Goal: Register for event/course

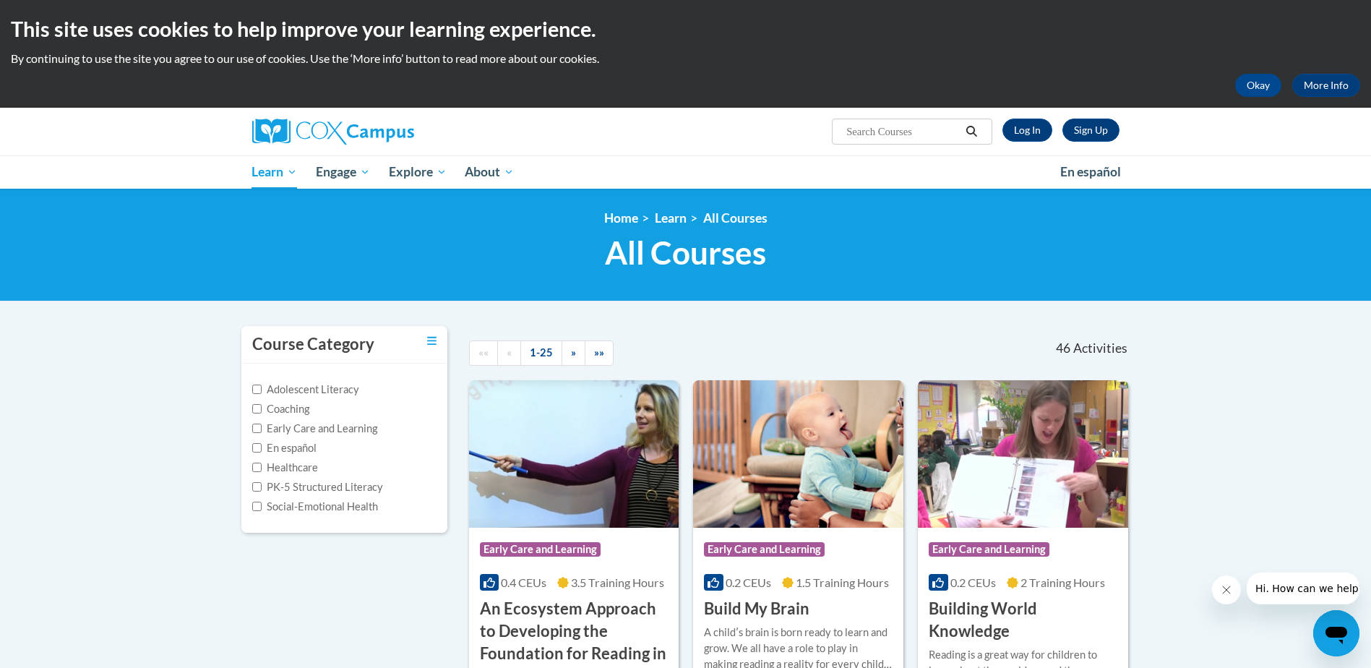
click at [926, 134] on input "Search..." at bounding box center [903, 131] width 116 height 17
type input "meaningful conversations"
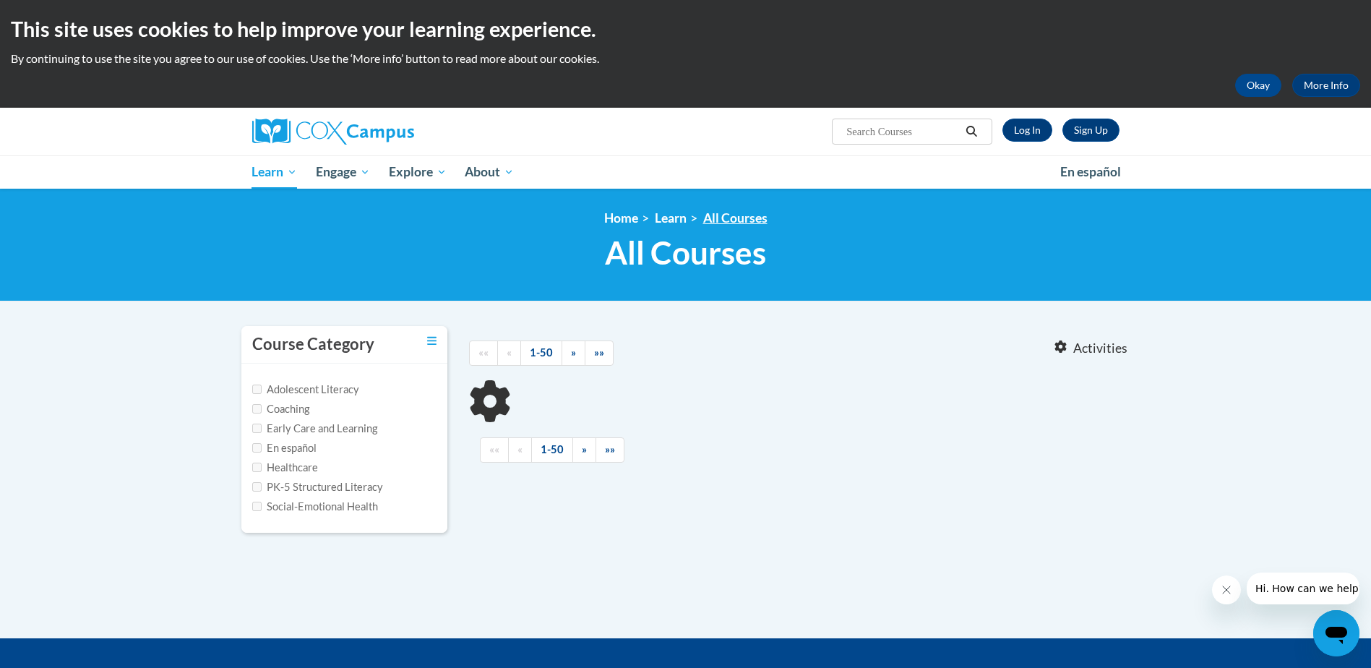
type input "meaningful conversations"
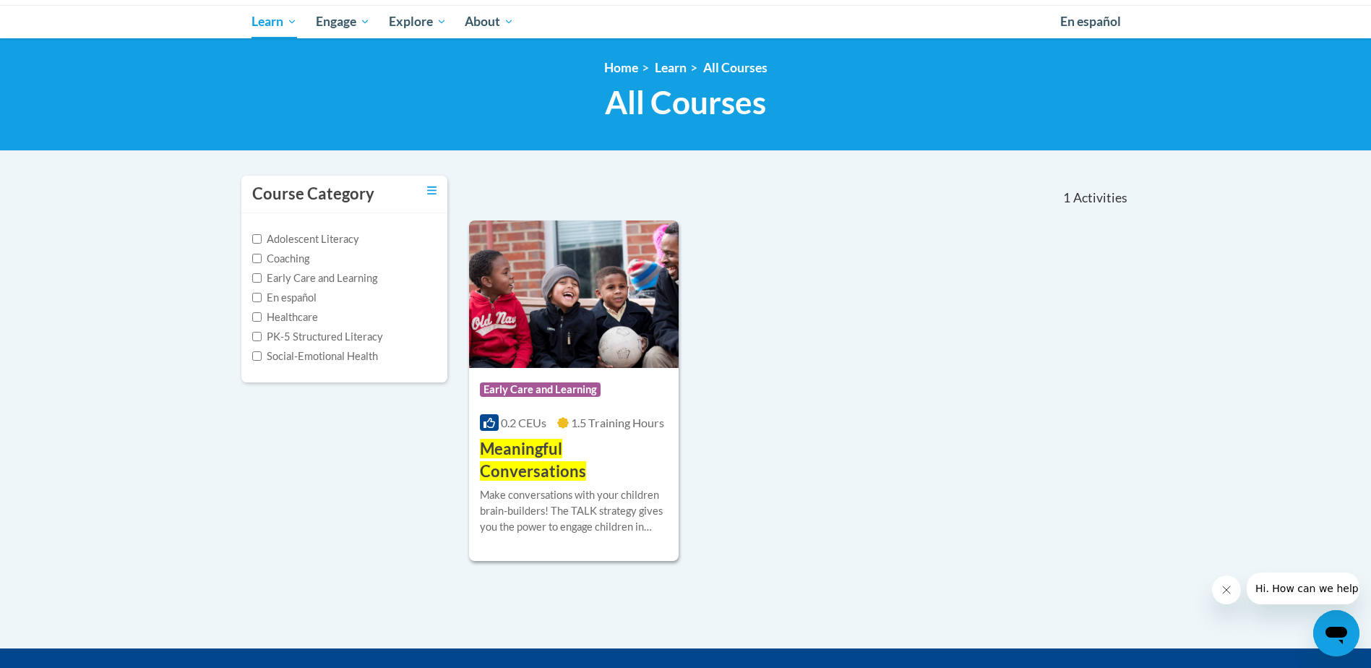
scroll to position [217, 0]
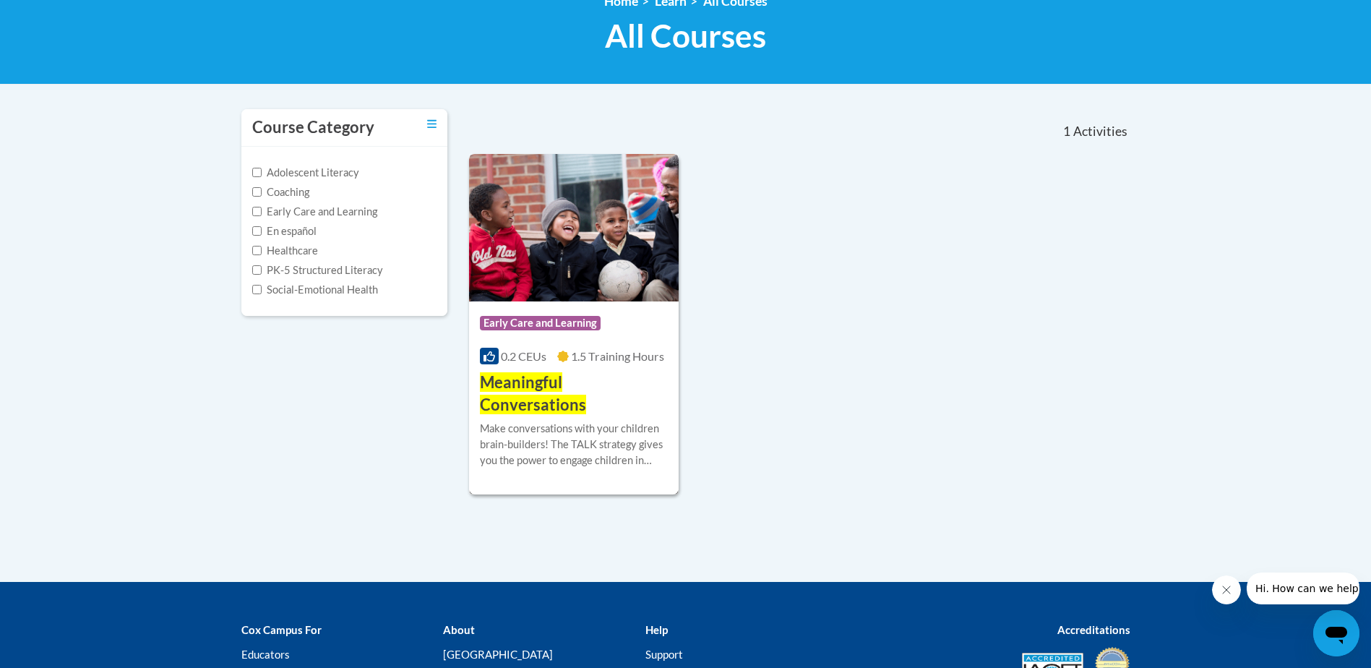
click at [572, 385] on span "Meaningful Conversations" at bounding box center [533, 393] width 106 height 42
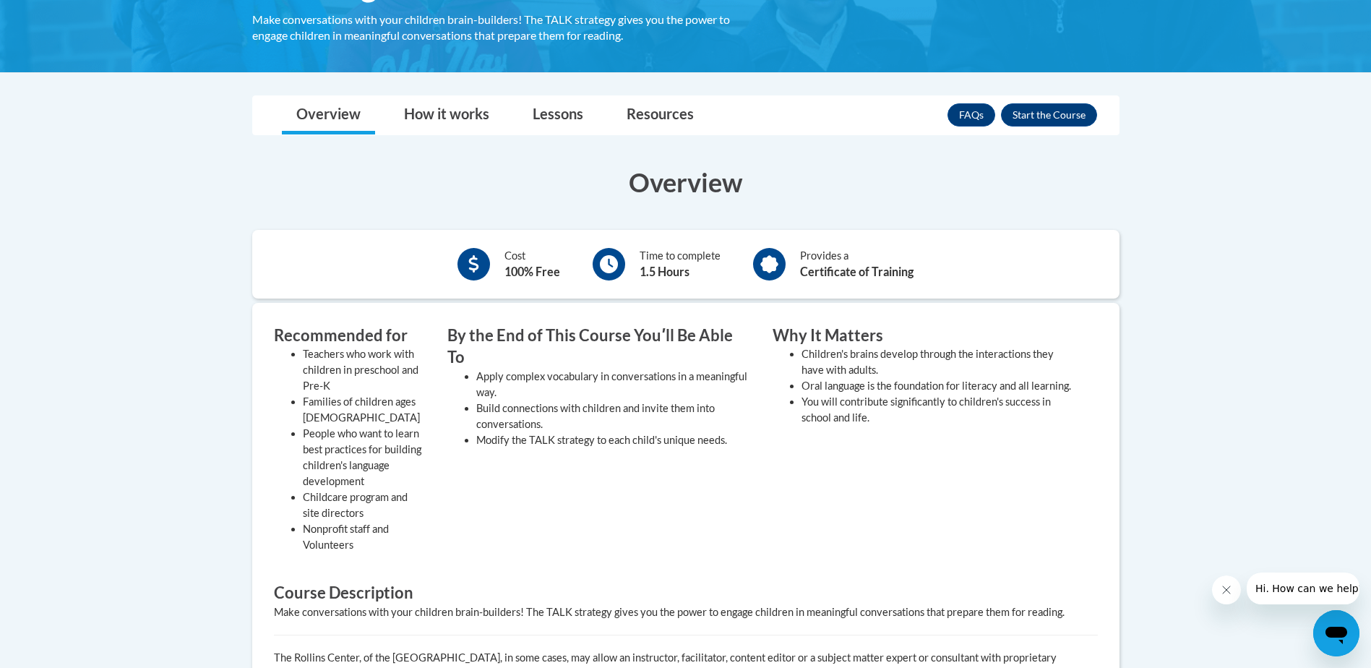
scroll to position [289, 0]
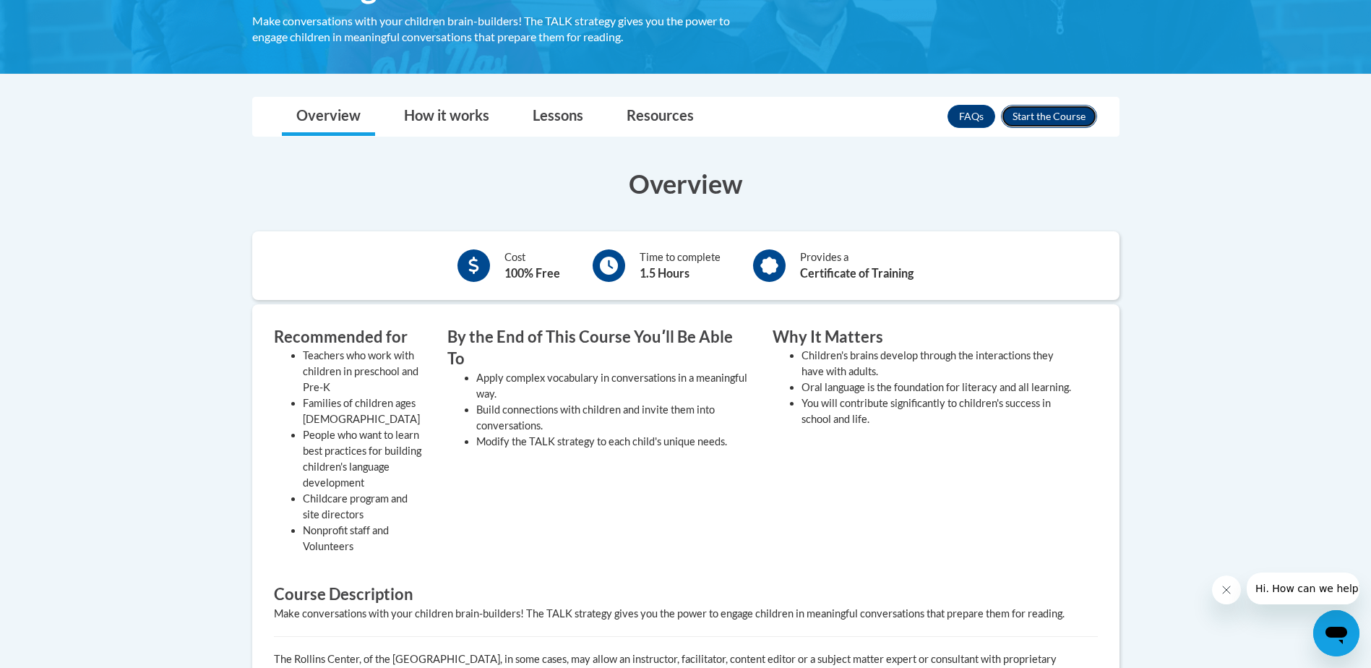
click at [1029, 115] on button "Enroll" at bounding box center [1049, 116] width 96 height 23
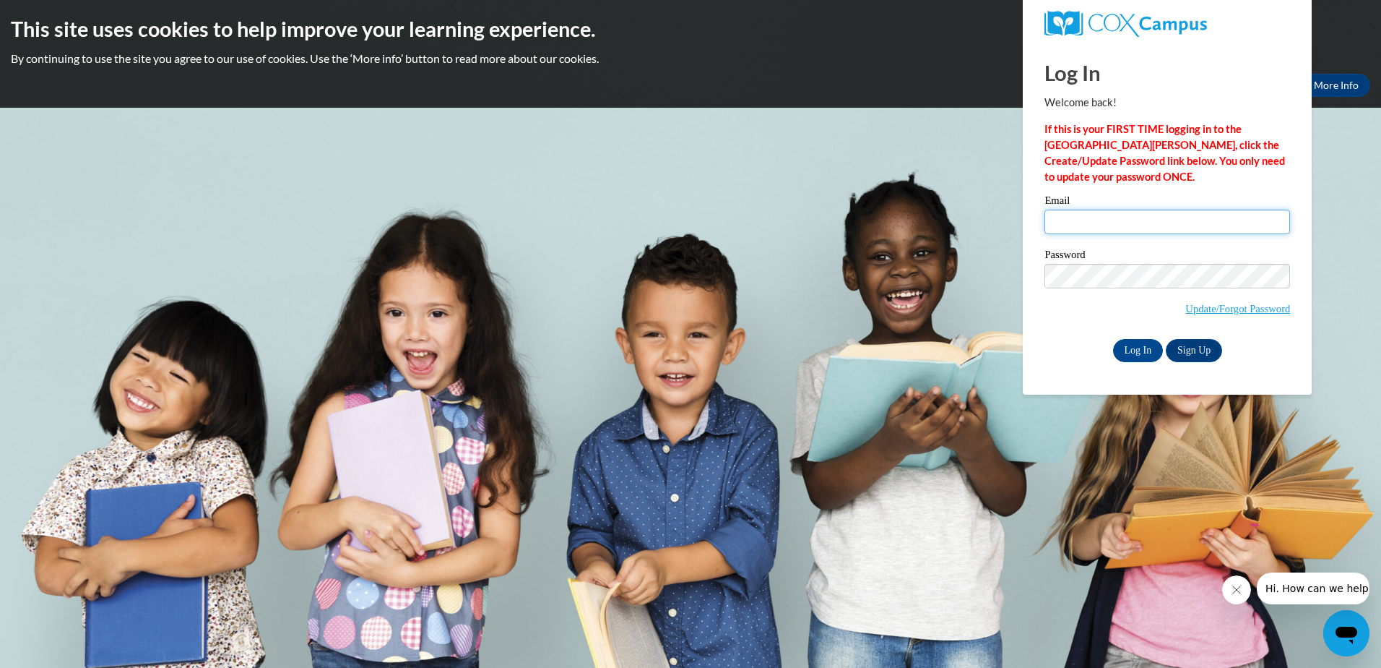
click at [1082, 225] on input "Email" at bounding box center [1168, 222] width 246 height 25
type input "katieprovence3@gmail.com"
click at [1138, 348] on input "Log In" at bounding box center [1138, 350] width 51 height 23
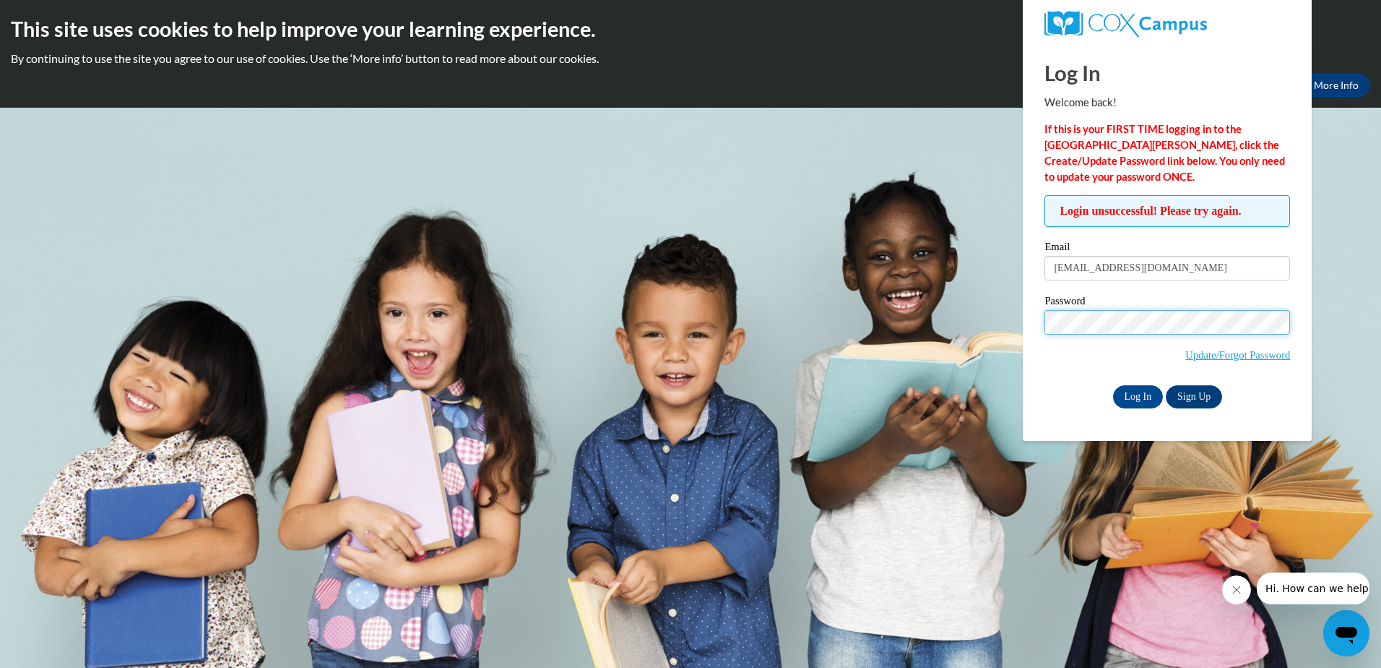
click at [1113, 385] on input "Log In" at bounding box center [1138, 396] width 51 height 23
click at [1201, 393] on link "Sign Up" at bounding box center [1194, 396] width 56 height 23
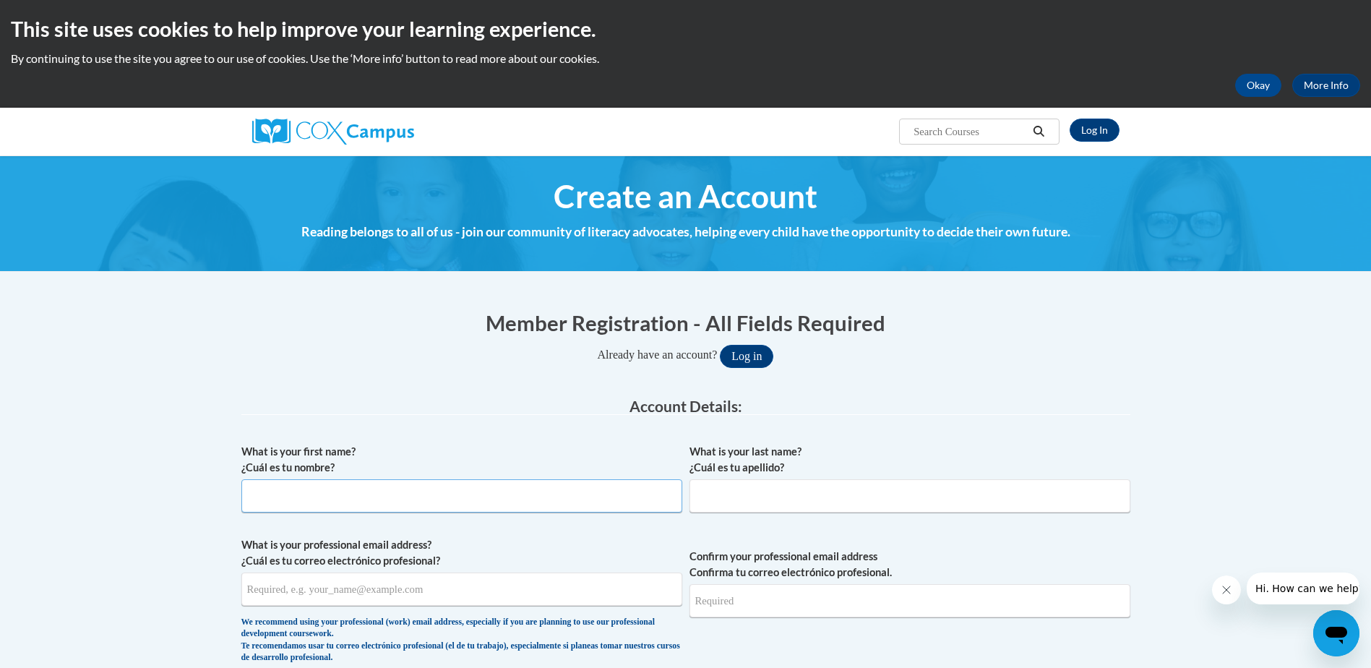
click at [272, 493] on input "What is your first name? ¿Cuál es tu nombre?" at bounding box center [461, 495] width 441 height 33
type input "Katie"
type input "Provence"
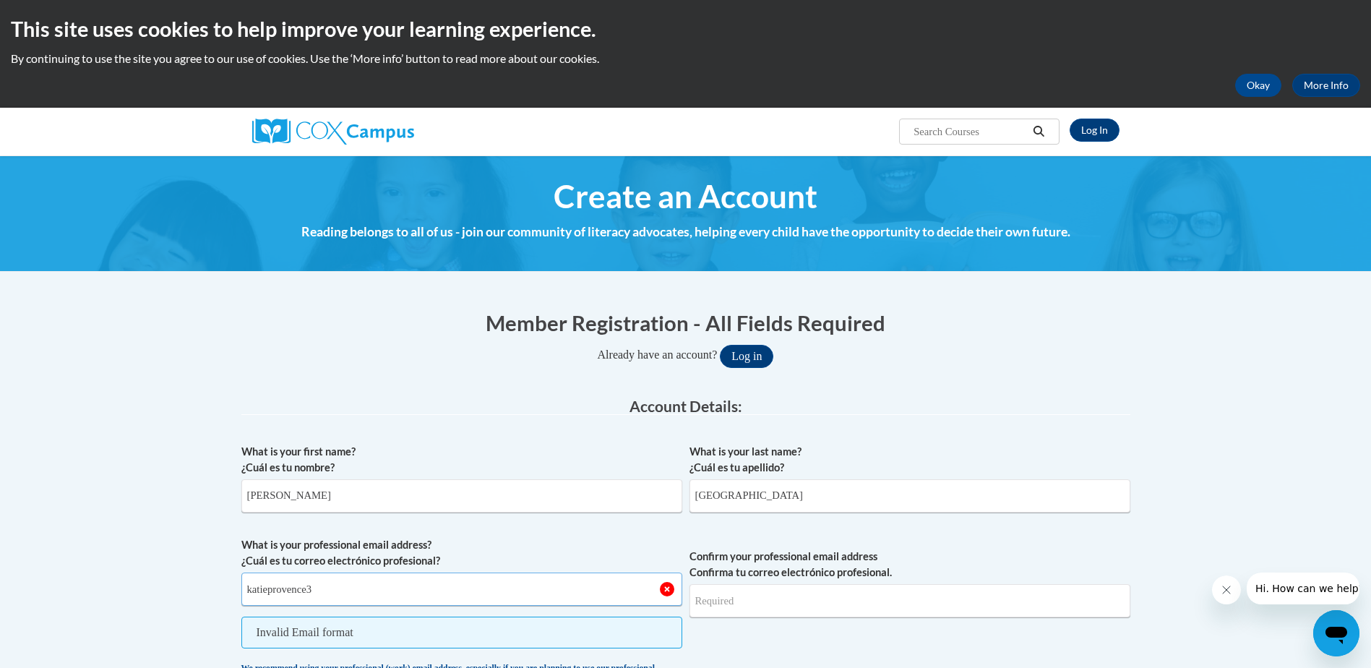
type input "katieprovence3@gmail.com"
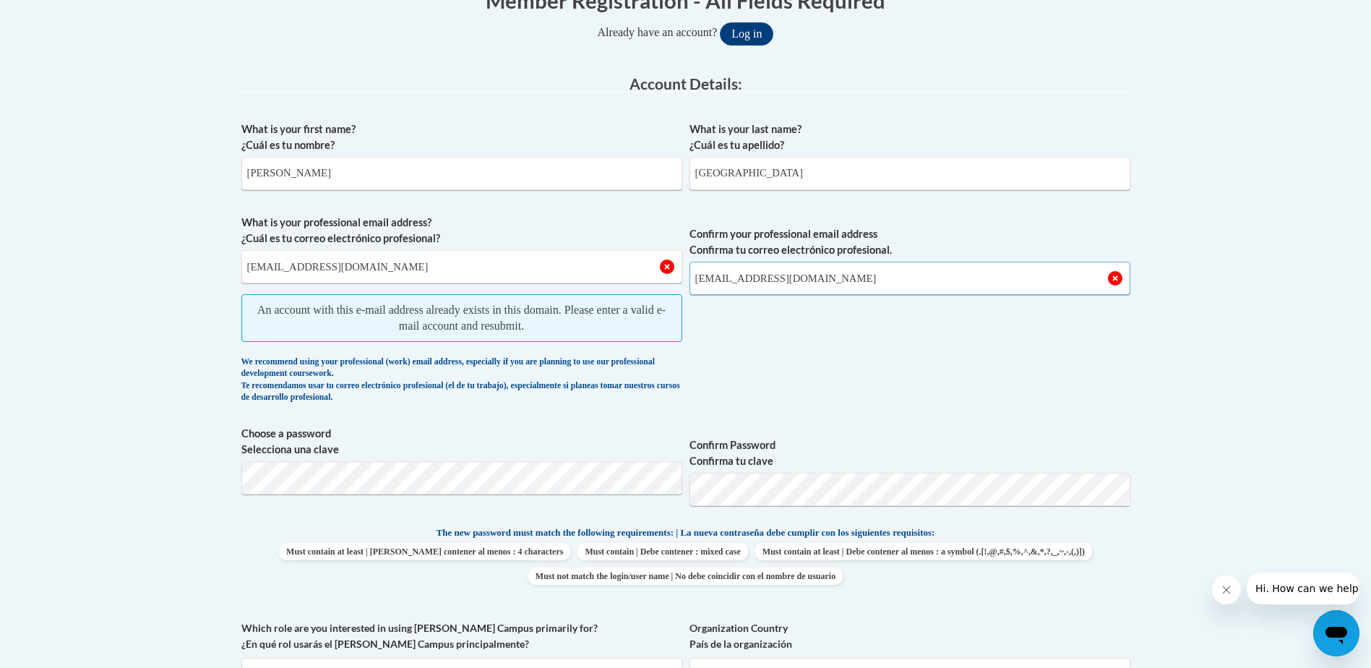
scroll to position [361, 0]
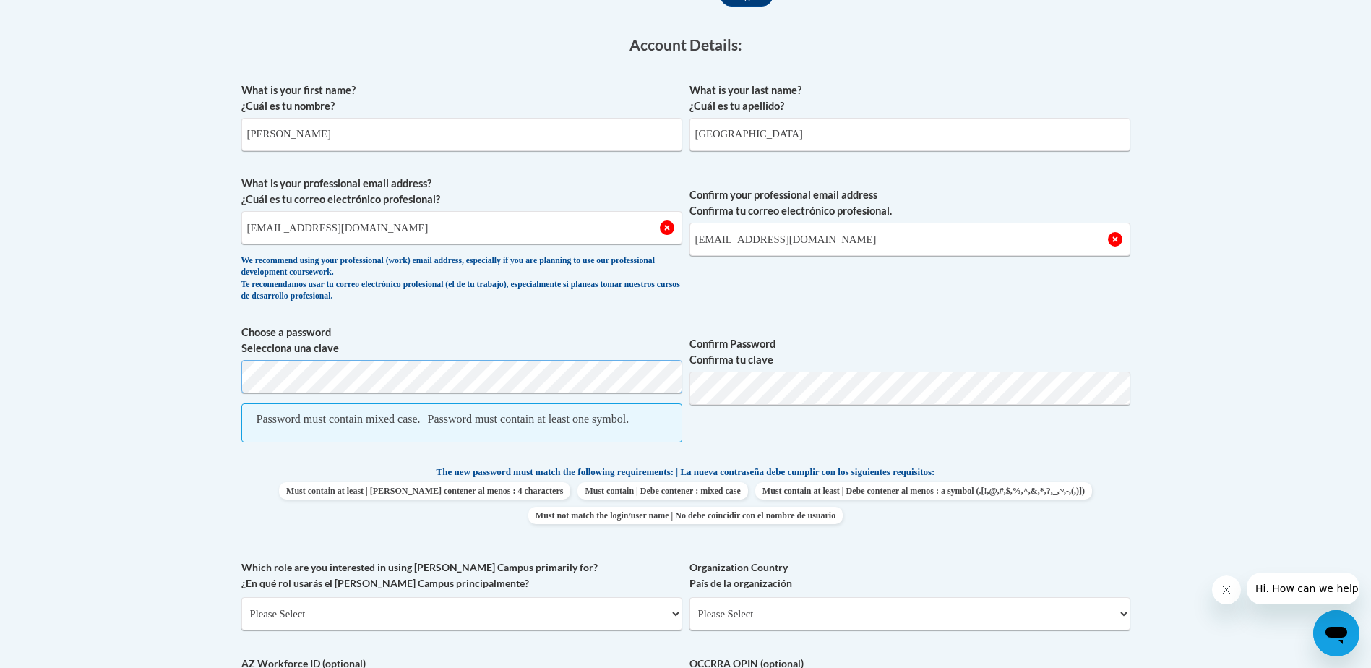
click at [184, 368] on body "This site uses cookies to help improve your learning experience. By continuing …" at bounding box center [685, 534] width 1371 height 1790
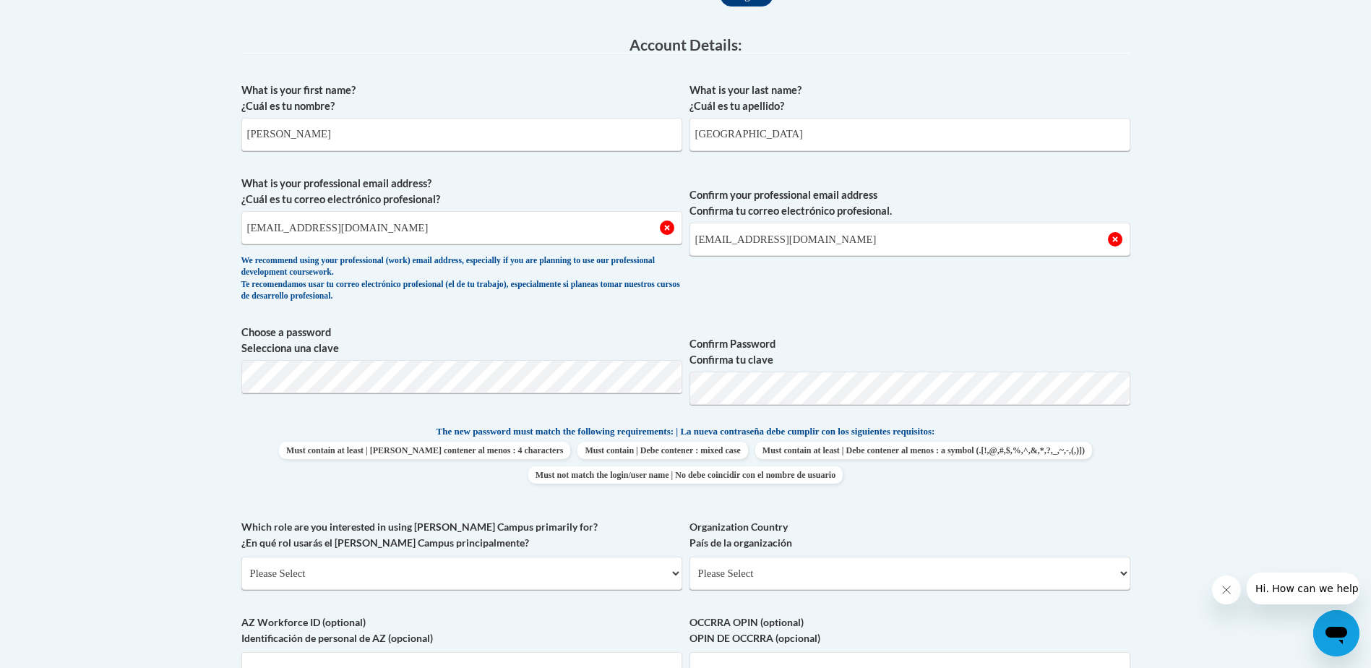
click at [892, 293] on span "Confirm your professional email address Confirma tu correo electrónico profesio…" at bounding box center [909, 243] width 441 height 134
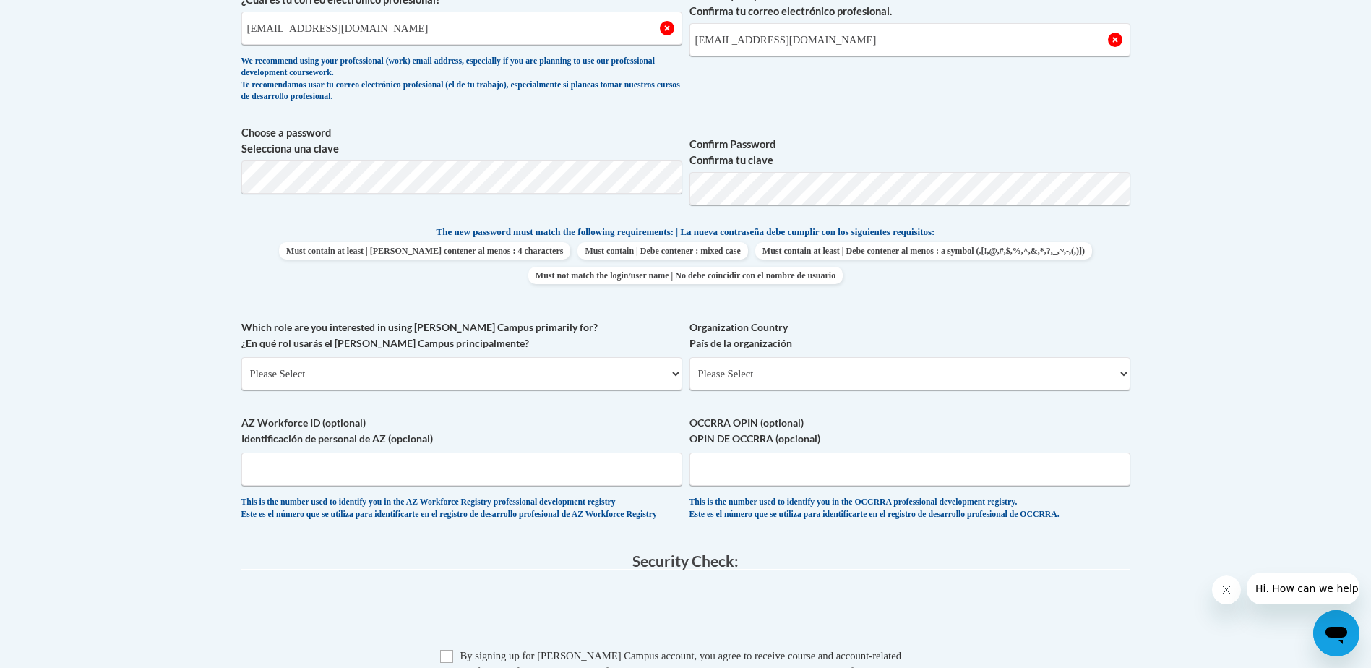
scroll to position [650, 0]
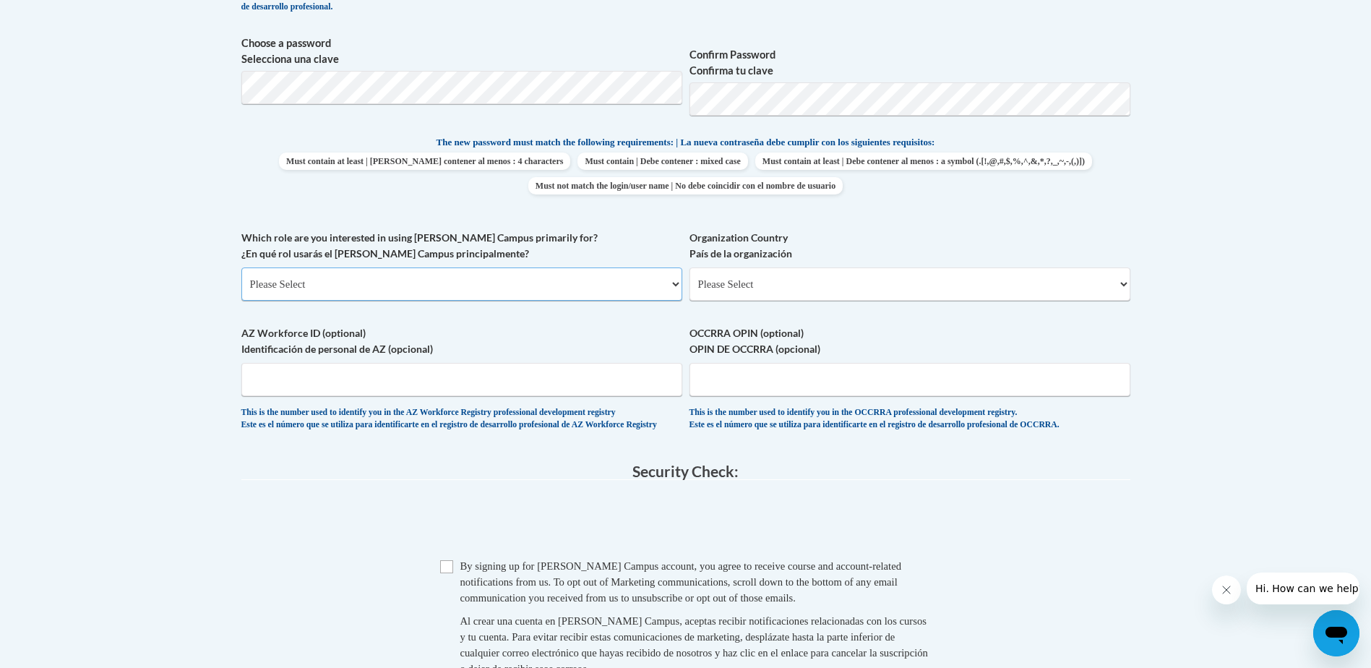
click at [485, 285] on select "Please Select College/University | Colegio/Universidad Community/Nonprofit Part…" at bounding box center [461, 283] width 441 height 33
select select "fbf2d438-af2f-41f8-98f1-81c410e29de3"
click at [241, 267] on select "Please Select College/University | Colegio/Universidad Community/Nonprofit Part…" at bounding box center [461, 283] width 441 height 33
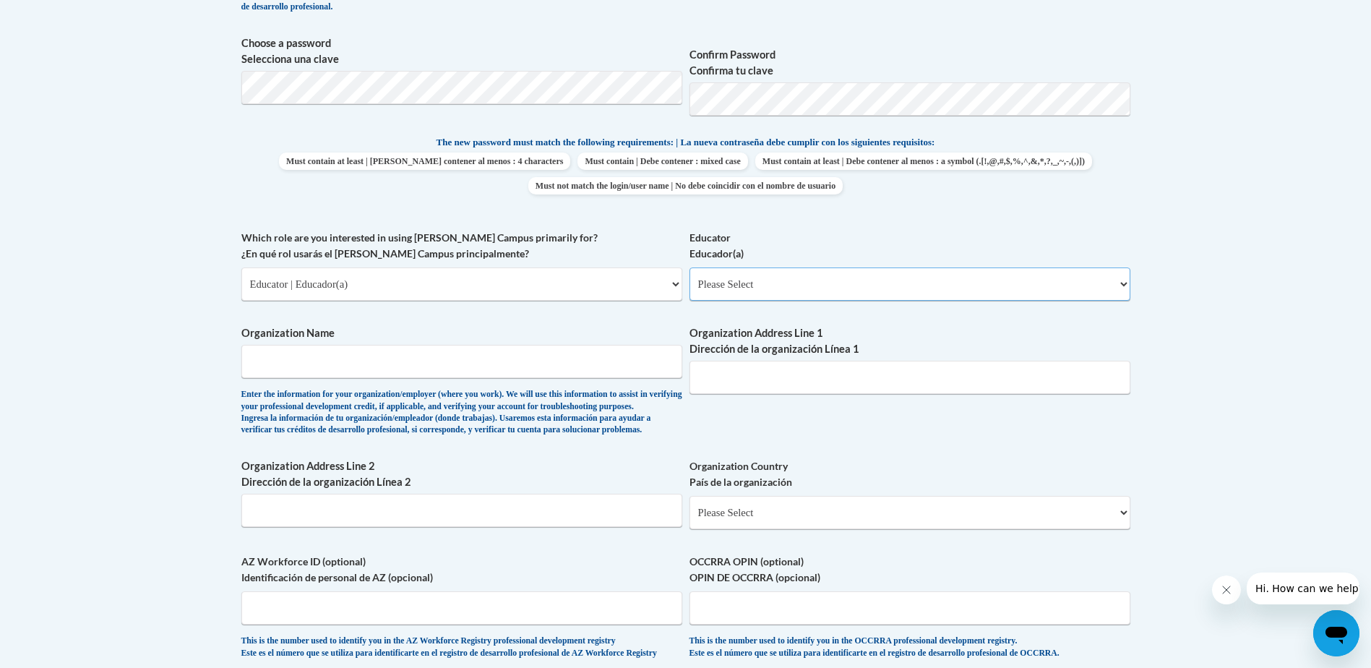
click at [738, 285] on select "Please Select Early Learning/Daycare Teacher/Family Home Care Provider | Maestr…" at bounding box center [909, 283] width 441 height 33
select select "5e2af403-4f2c-4e49-a02f-103e55d7b75b"
click at [689, 267] on select "Please Select Early Learning/Daycare Teacher/Family Home Care Provider | Maestr…" at bounding box center [909, 283] width 441 height 33
click at [460, 370] on input "Organization Name" at bounding box center [461, 361] width 441 height 33
type input "Growing Leaders ELC"
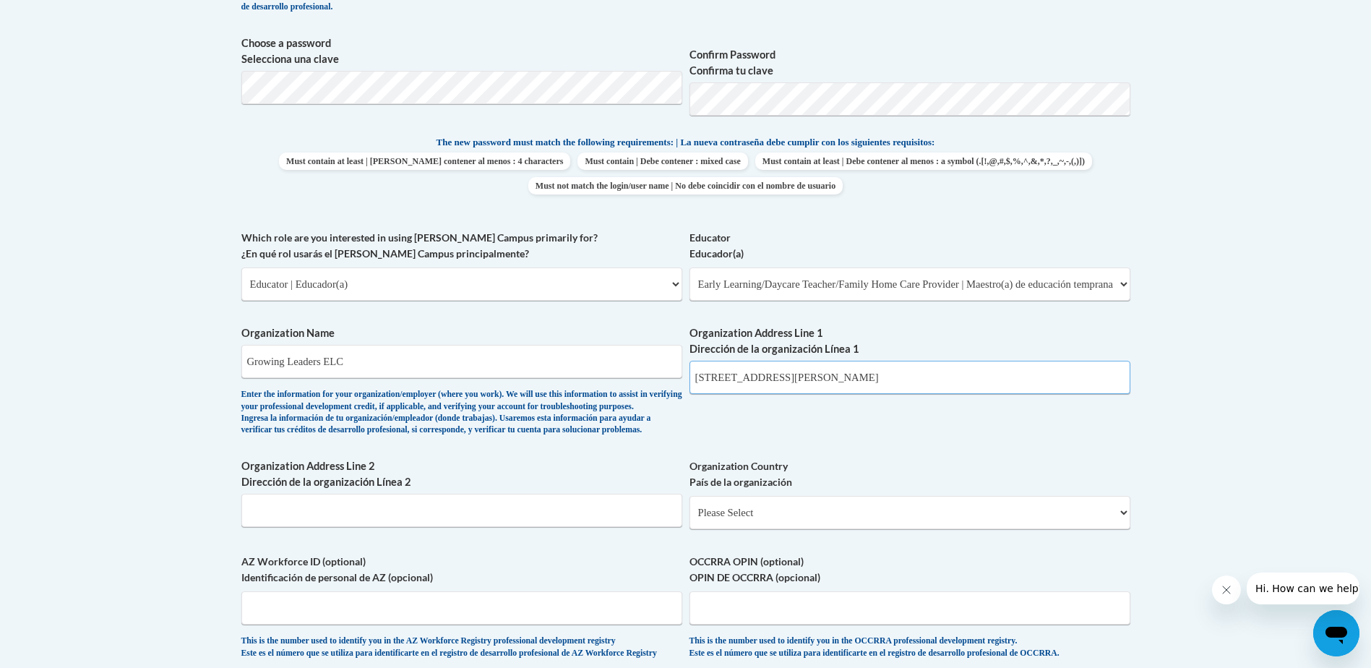
drag, startPoint x: 782, startPoint y: 381, endPoint x: 597, endPoint y: 400, distance: 185.8
click at [597, 400] on div "What is your first name? ¿Cuál es tu nombre? Katie What is your last name? ¿Cuá…" at bounding box center [685, 229] width 889 height 887
type input "1054 SW 29th Ave"
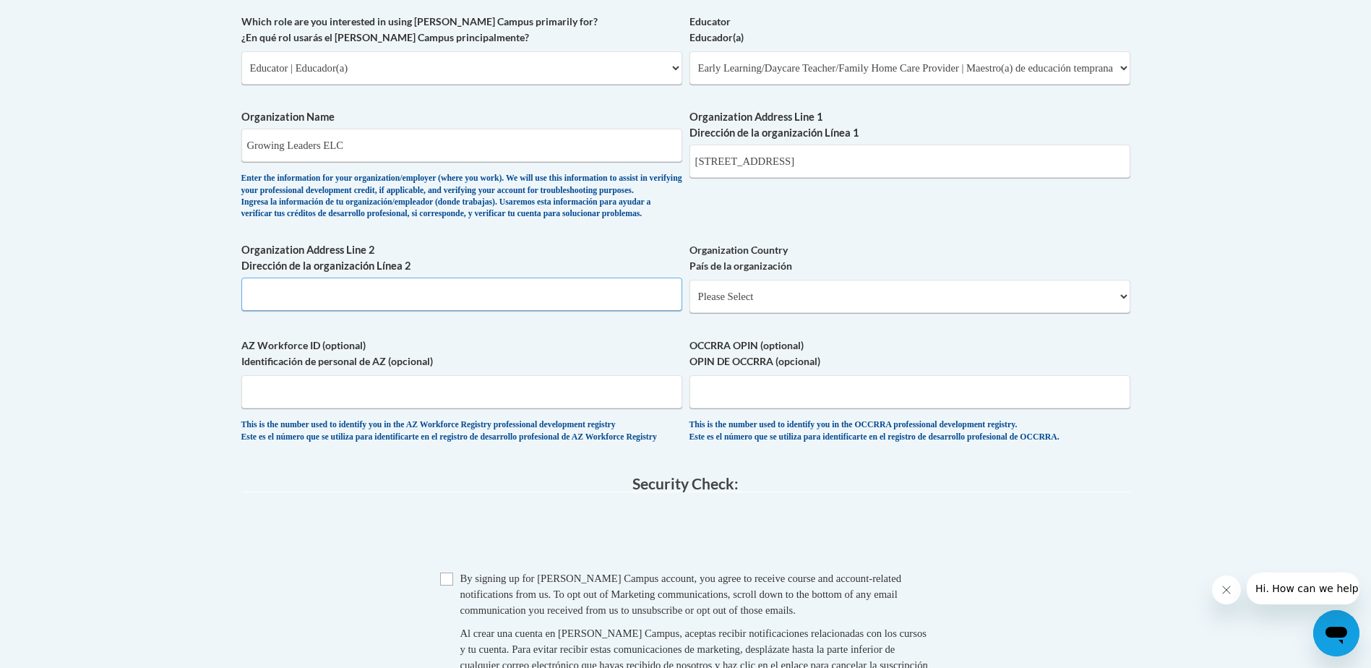
scroll to position [867, 0]
click at [747, 312] on select "Please Select United States | Estados Unidos Outside of the United States | Fue…" at bounding box center [909, 295] width 441 height 33
select select "ad49bcad-a171-4b2e-b99c-48b446064914"
click at [689, 302] on select "Please Select United States | Estados Unidos Outside of the United States | Fue…" at bounding box center [909, 295] width 441 height 33
select select
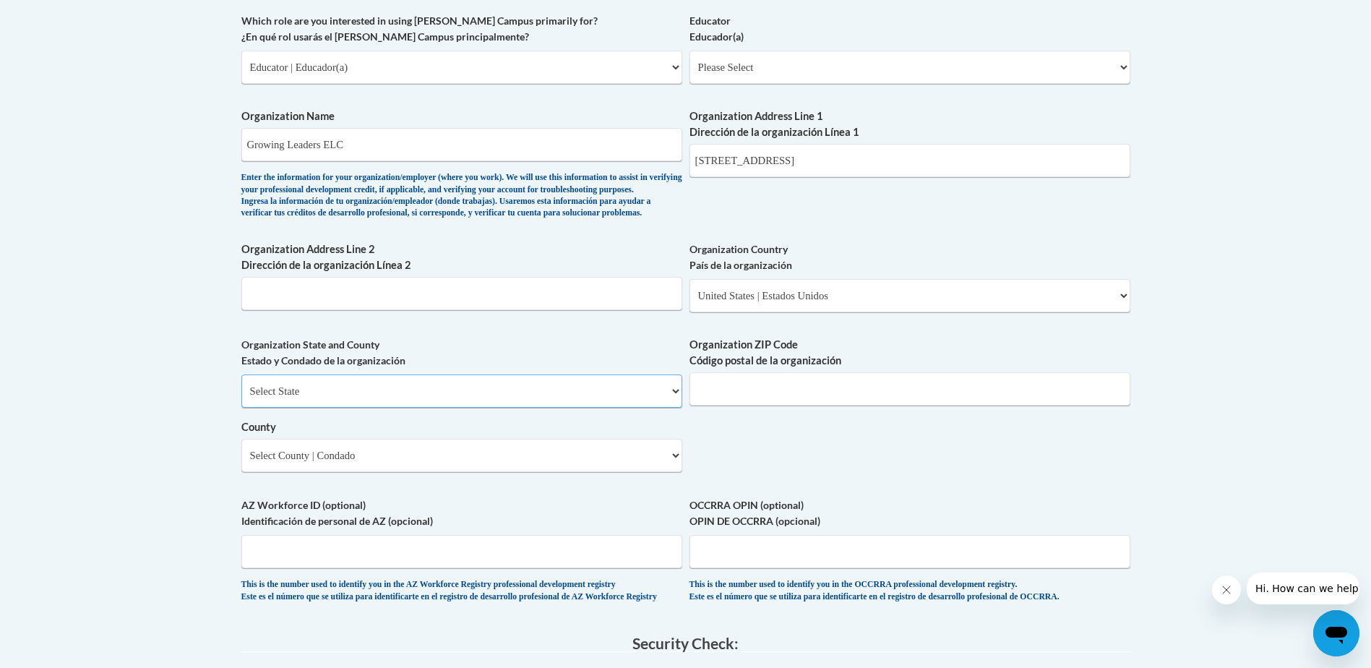
click at [480, 407] on select "Select State Alabama Alaska Arizona Arkansas California Colorado Connecticut De…" at bounding box center [461, 390] width 441 height 33
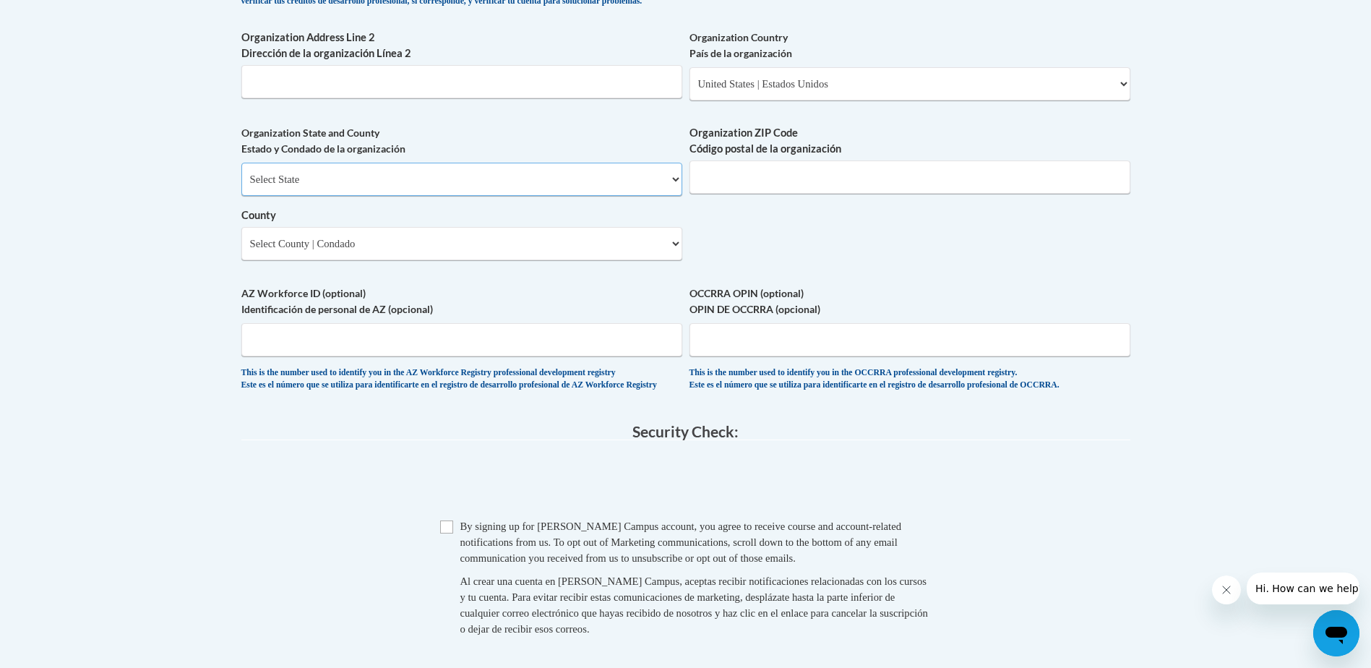
scroll to position [1084, 0]
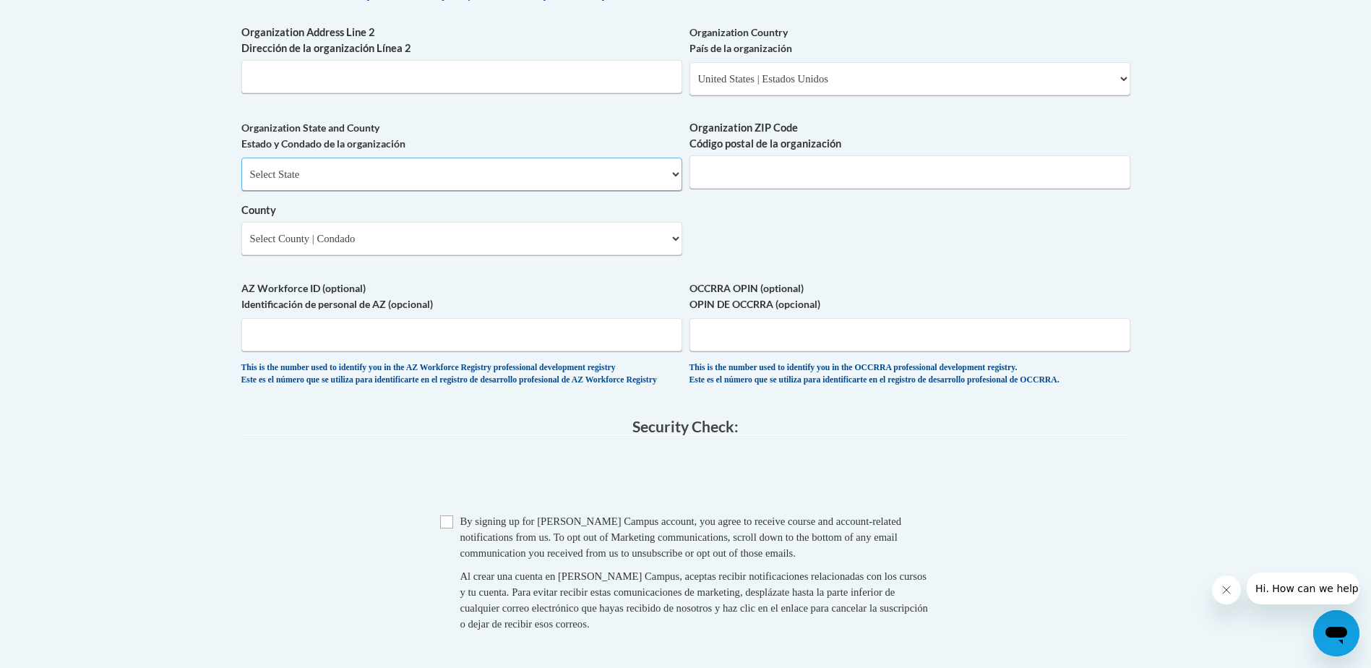
click at [365, 191] on select "Select State Alabama Alaska Arizona Arkansas California Colorado Connecticut De…" at bounding box center [461, 174] width 441 height 33
select select "Oregon"
click at [241, 181] on select "Select State Alabama Alaska Arizona Arkansas California Colorado Connecticut De…" at bounding box center [461, 174] width 441 height 33
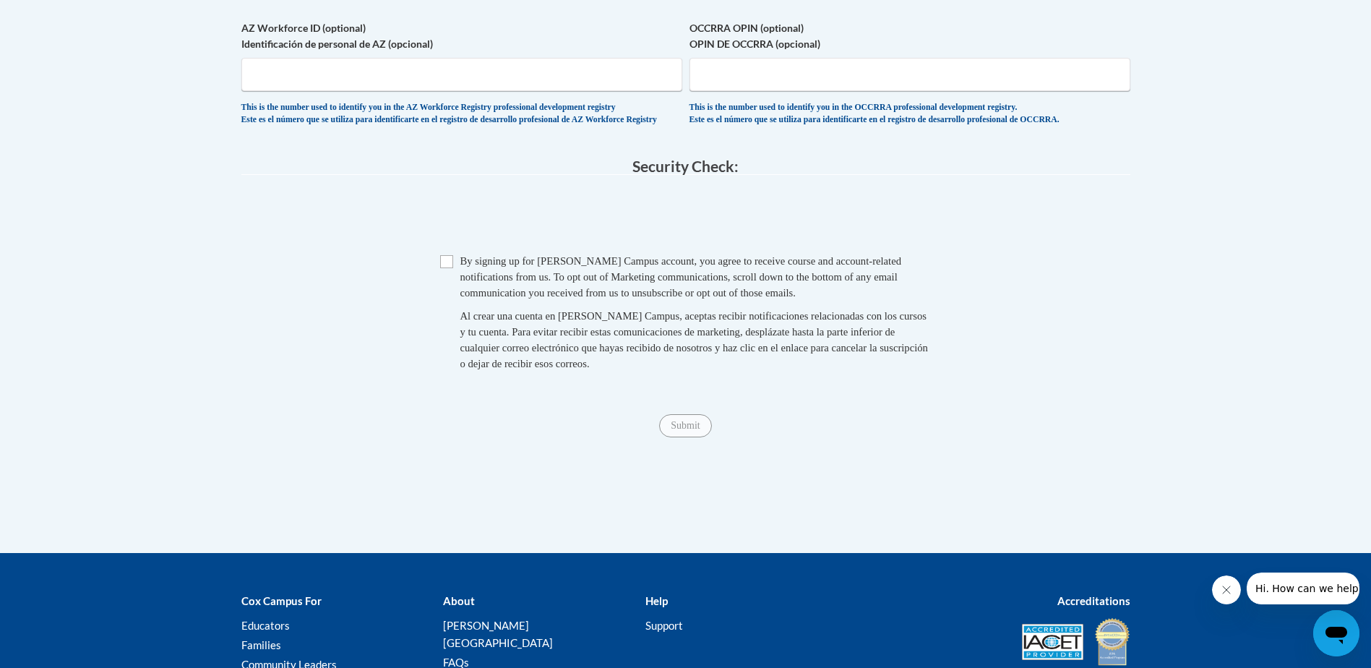
scroll to position [1301, 0]
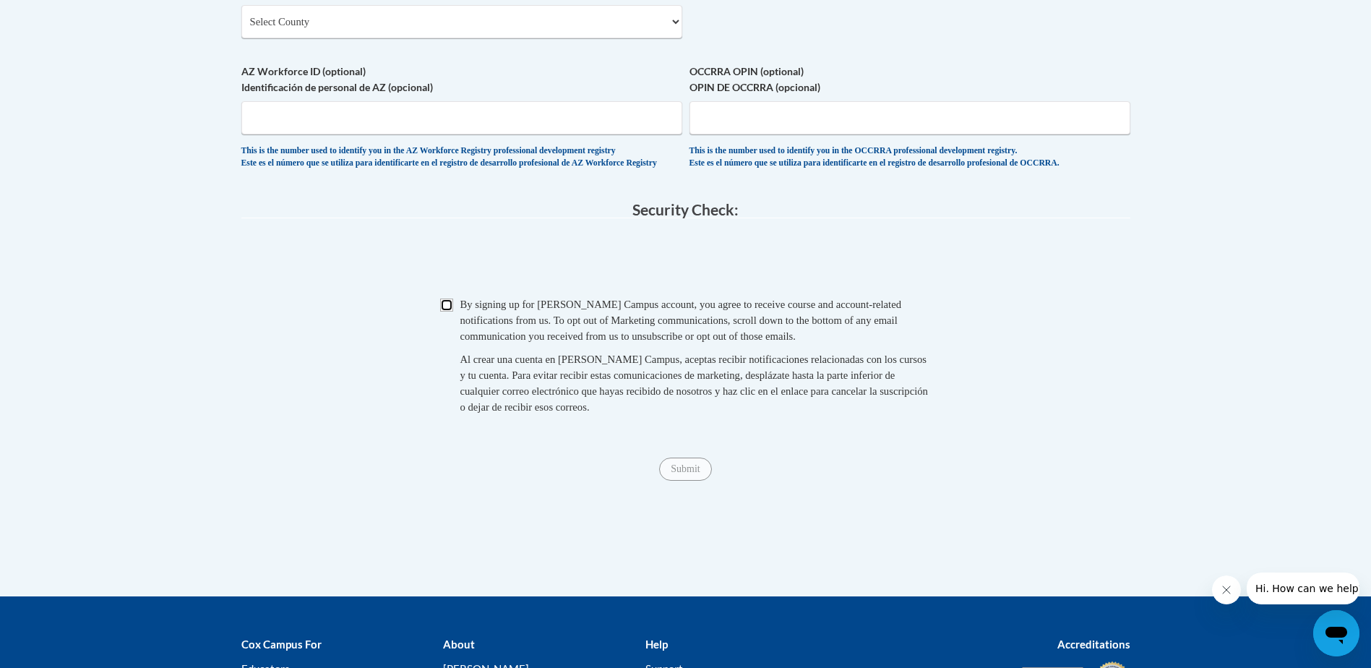
click at [445, 311] on input "Checkbox" at bounding box center [446, 304] width 13 height 13
checkbox input "true"
click at [701, 473] on span "Submit" at bounding box center [685, 468] width 52 height 12
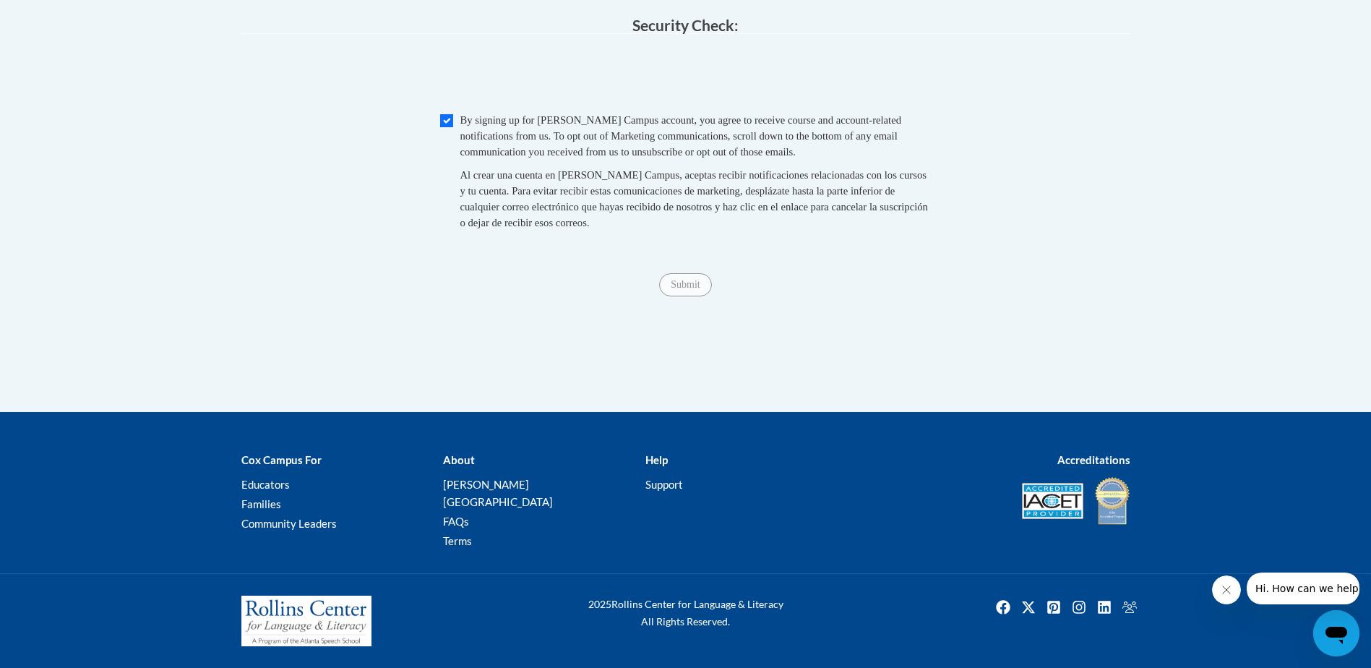
scroll to position [1503, 0]
click at [673, 289] on span "Submit" at bounding box center [685, 283] width 52 height 12
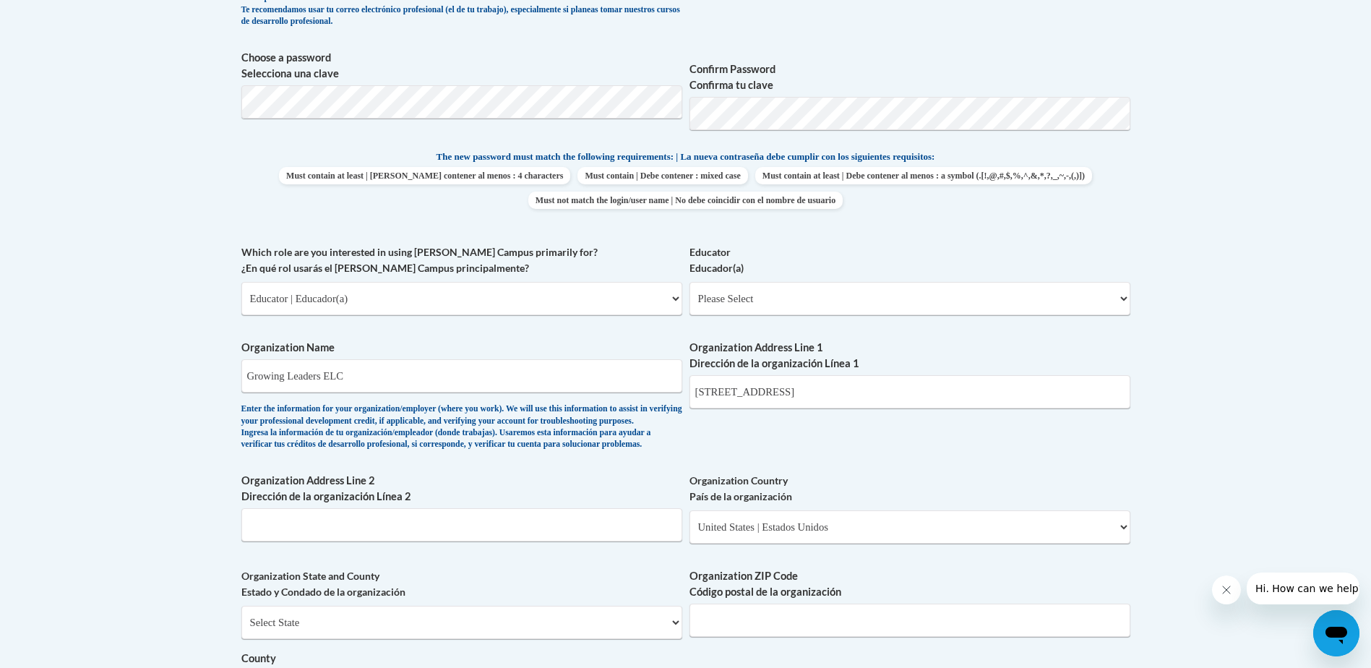
scroll to position [347, 0]
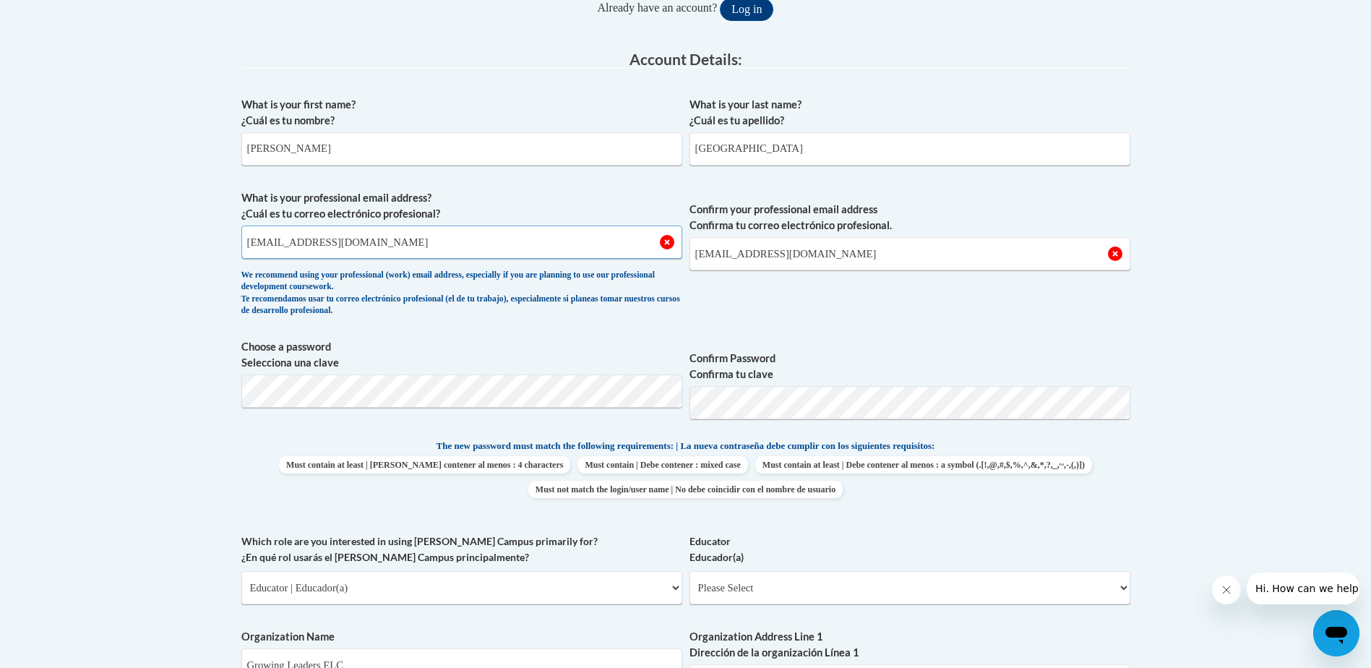
drag, startPoint x: 400, startPoint y: 242, endPoint x: 164, endPoint y: 245, distance: 235.6
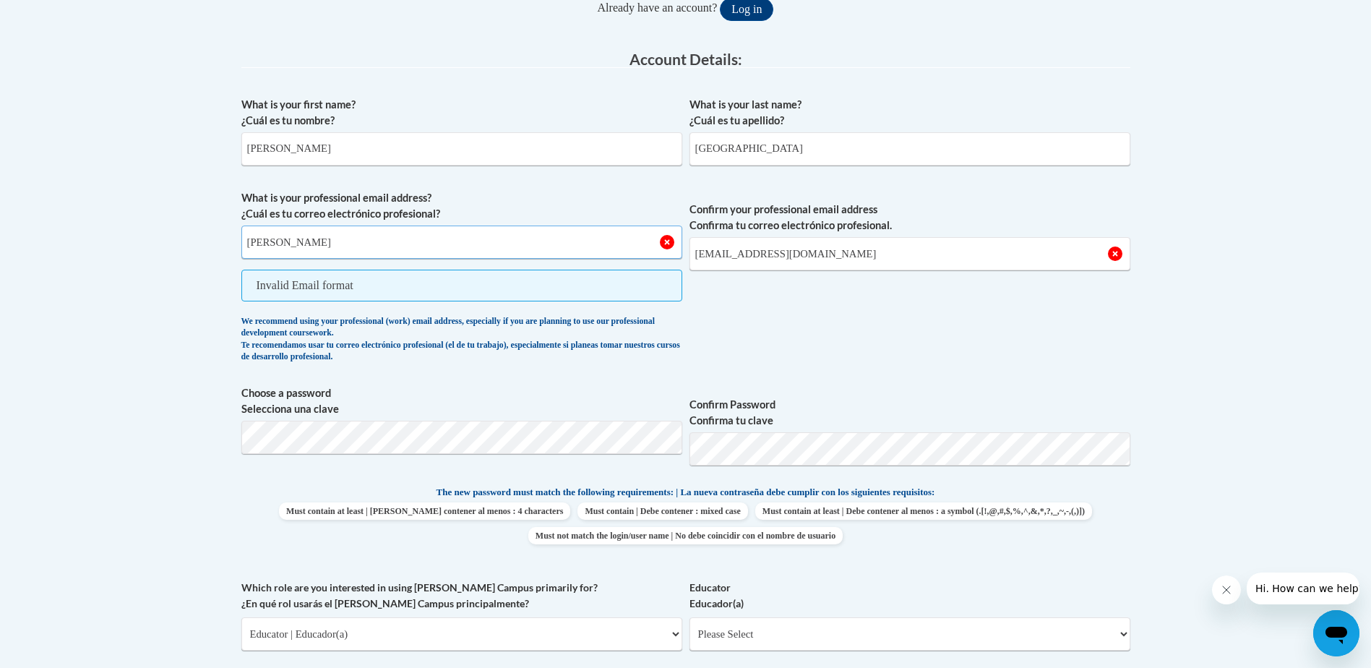
type input "katieprovence@ymcaalbany.org"
type input "97322"
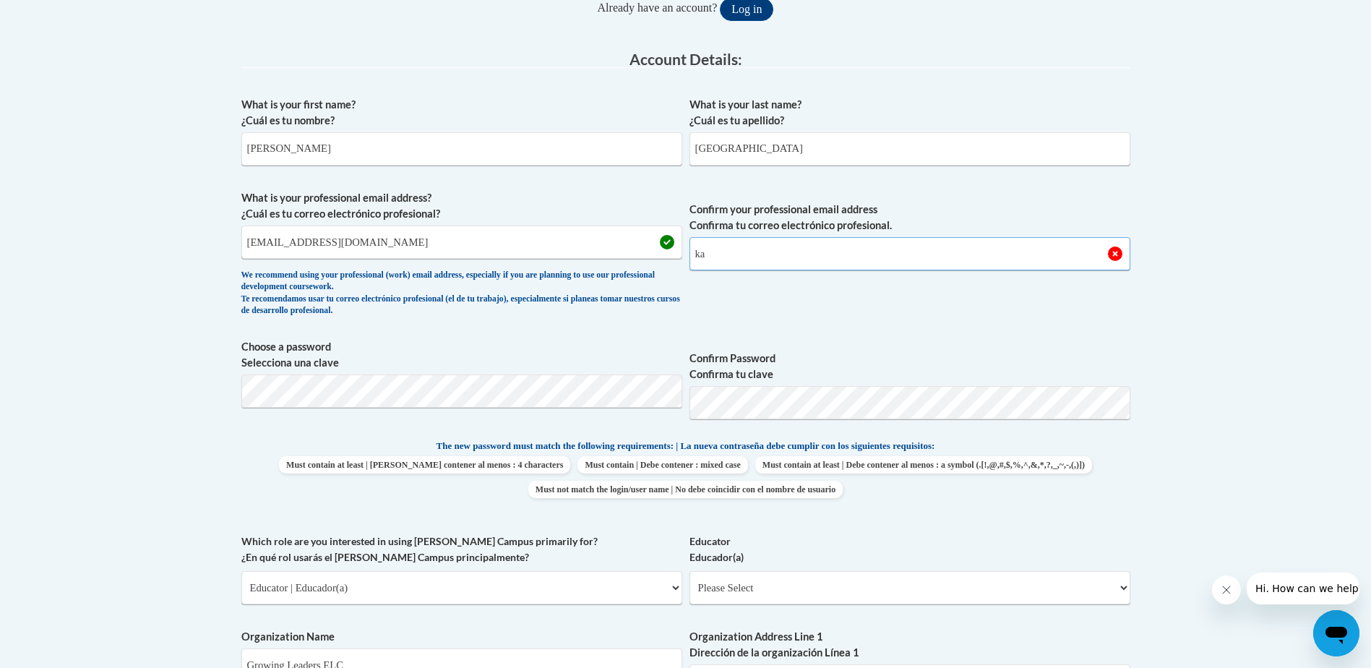
type input "katieprovence@ymcaalbany.org"
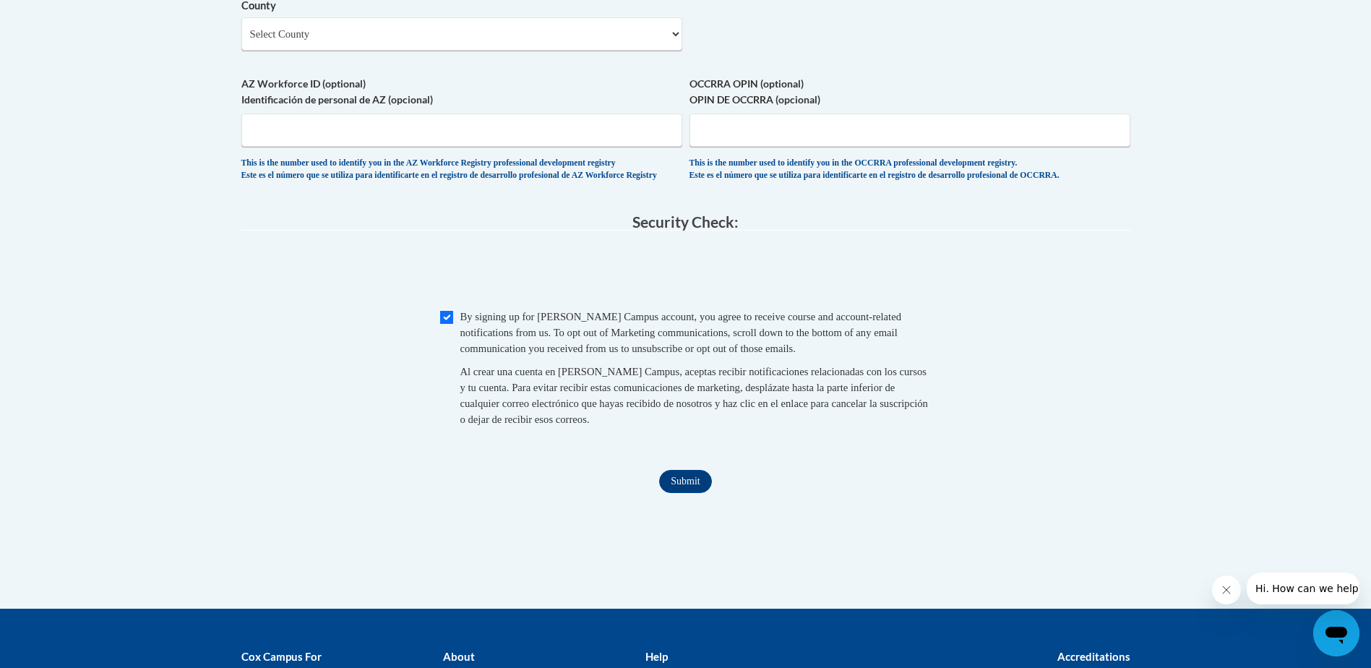
scroll to position [1503, 0]
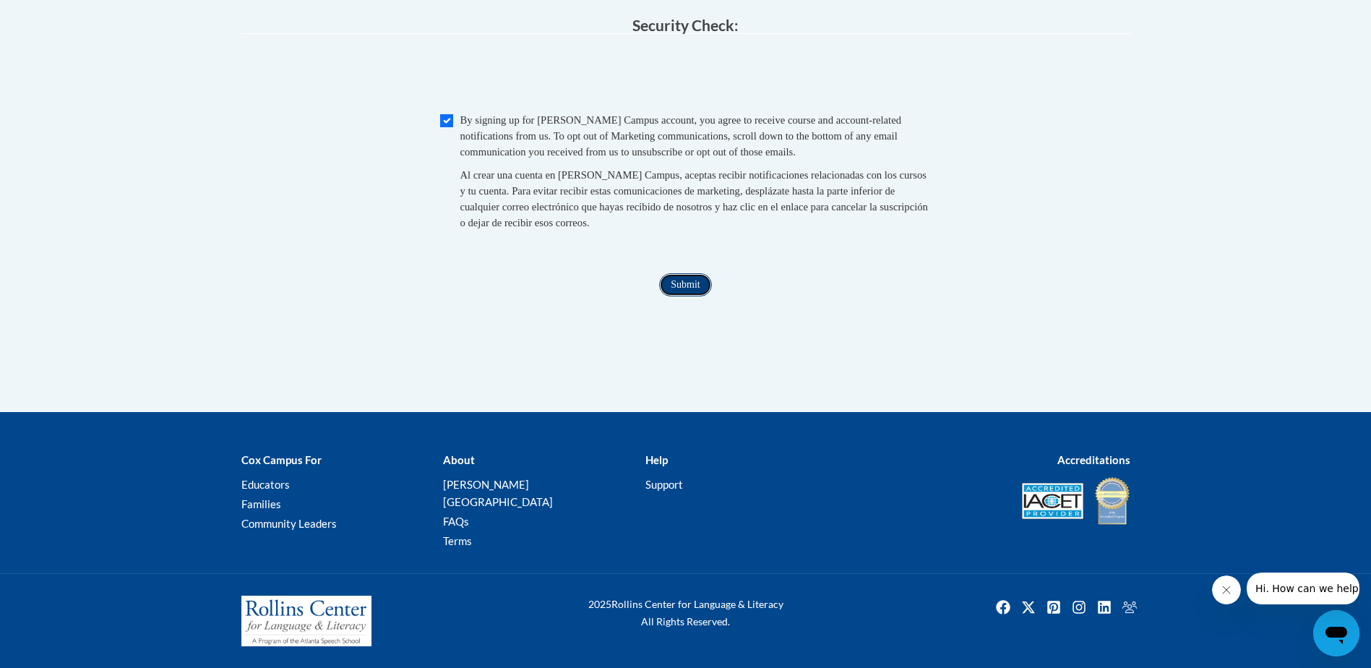
click at [686, 296] on input "Submit" at bounding box center [685, 284] width 52 height 23
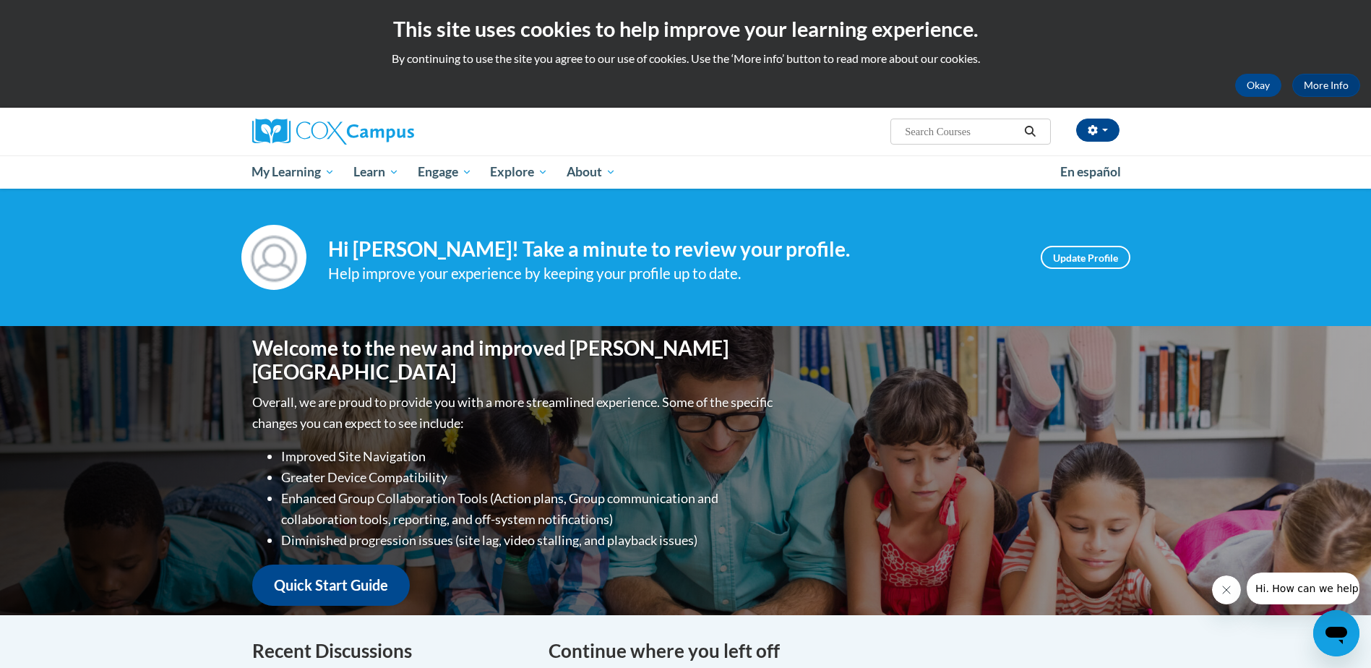
click at [944, 131] on input "Search..." at bounding box center [961, 131] width 116 height 17
type input "meaningful conversations"
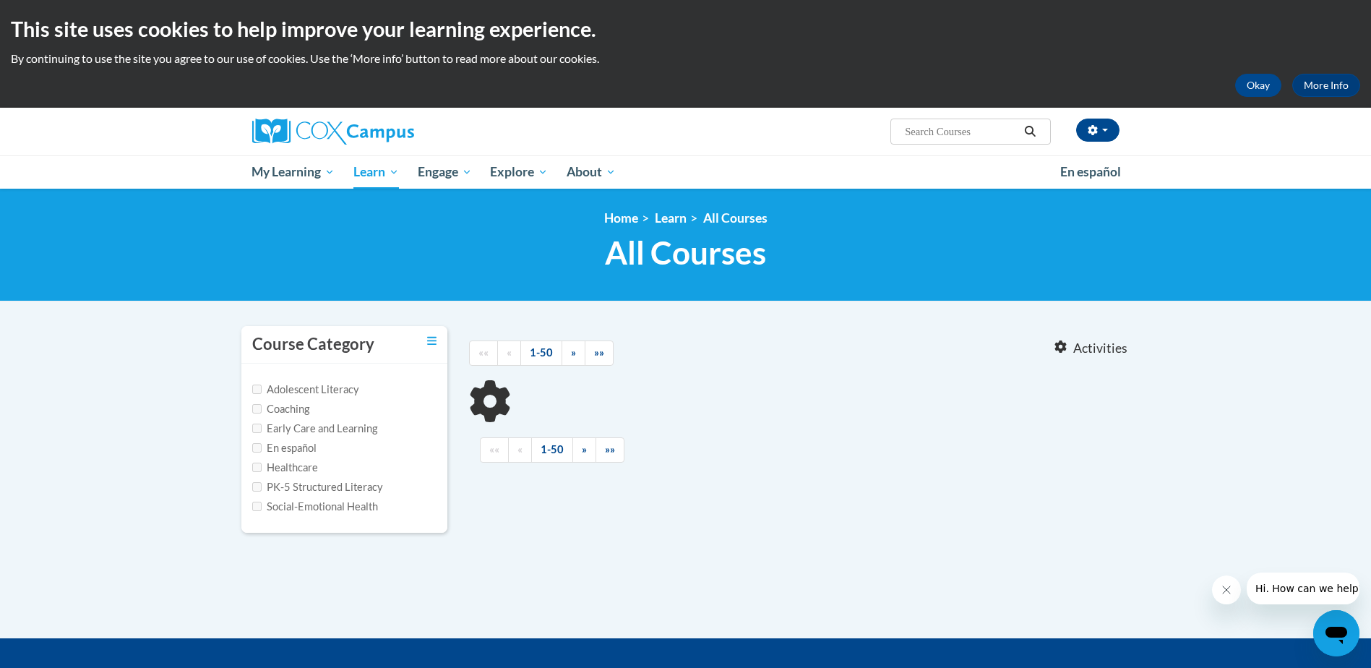
type input "meaningful conversations"
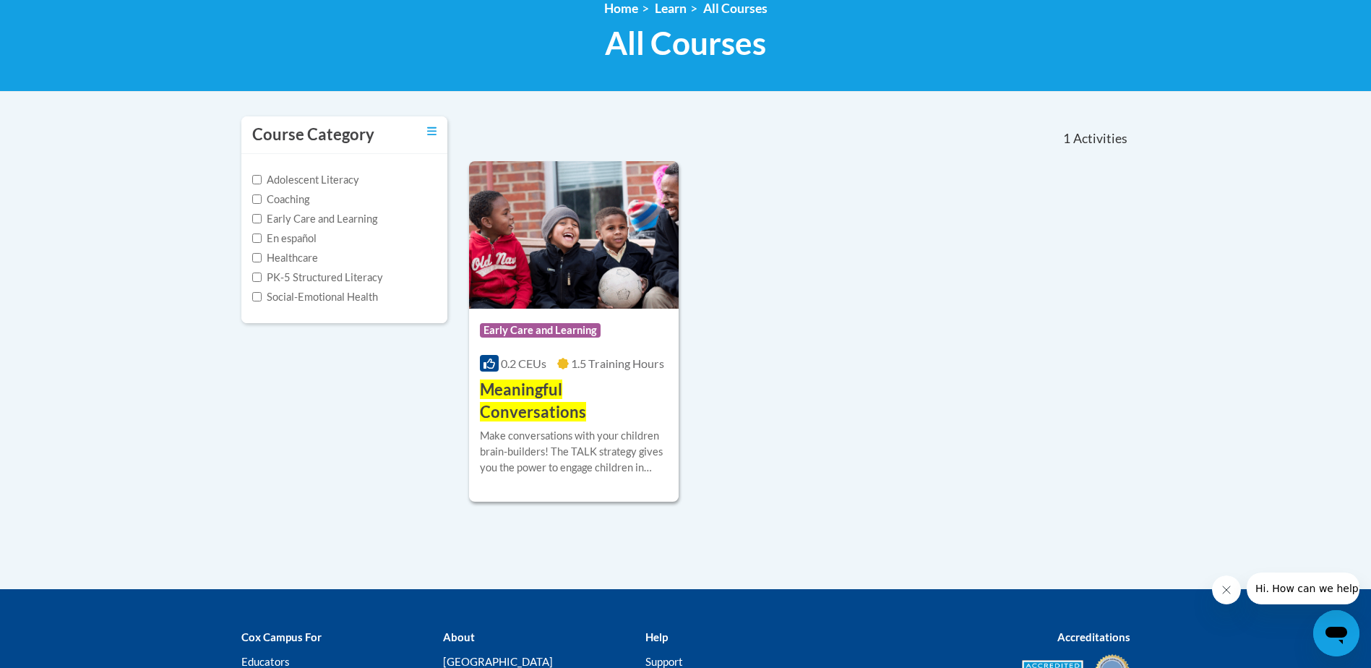
scroll to position [217, 0]
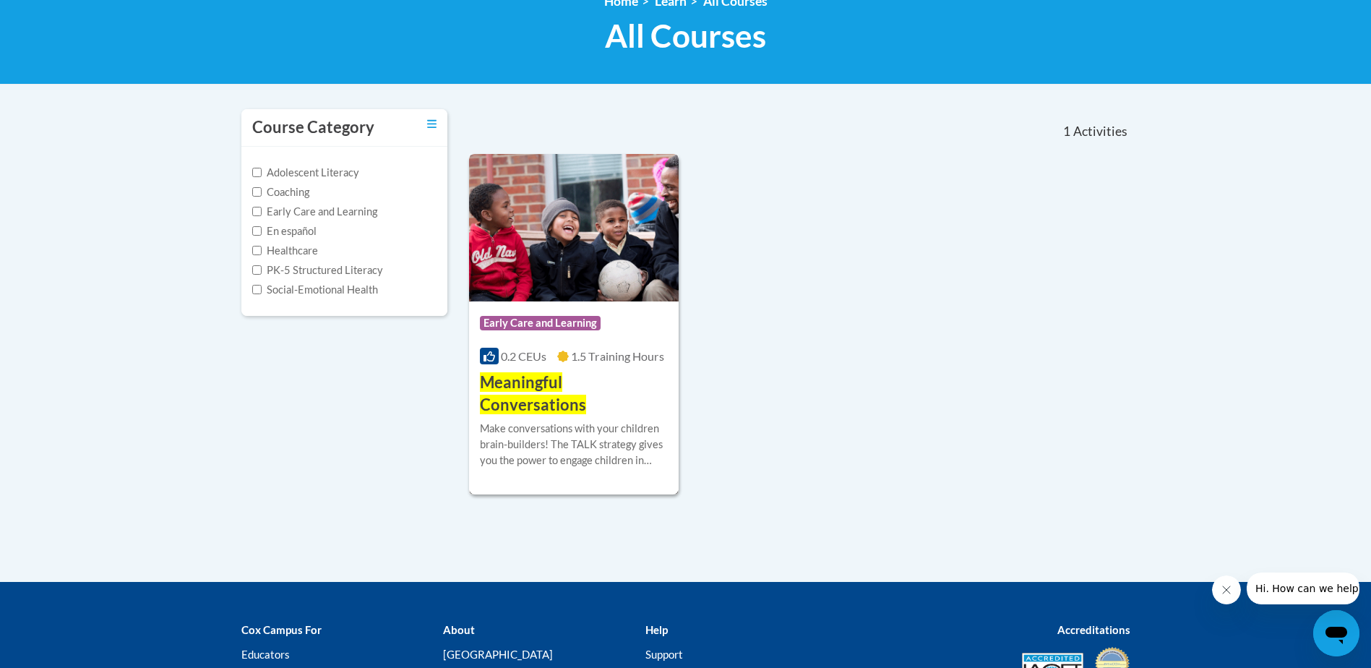
click at [586, 373] on span "Meaningful Conversations" at bounding box center [533, 393] width 106 height 42
